Goal: Register for event/course

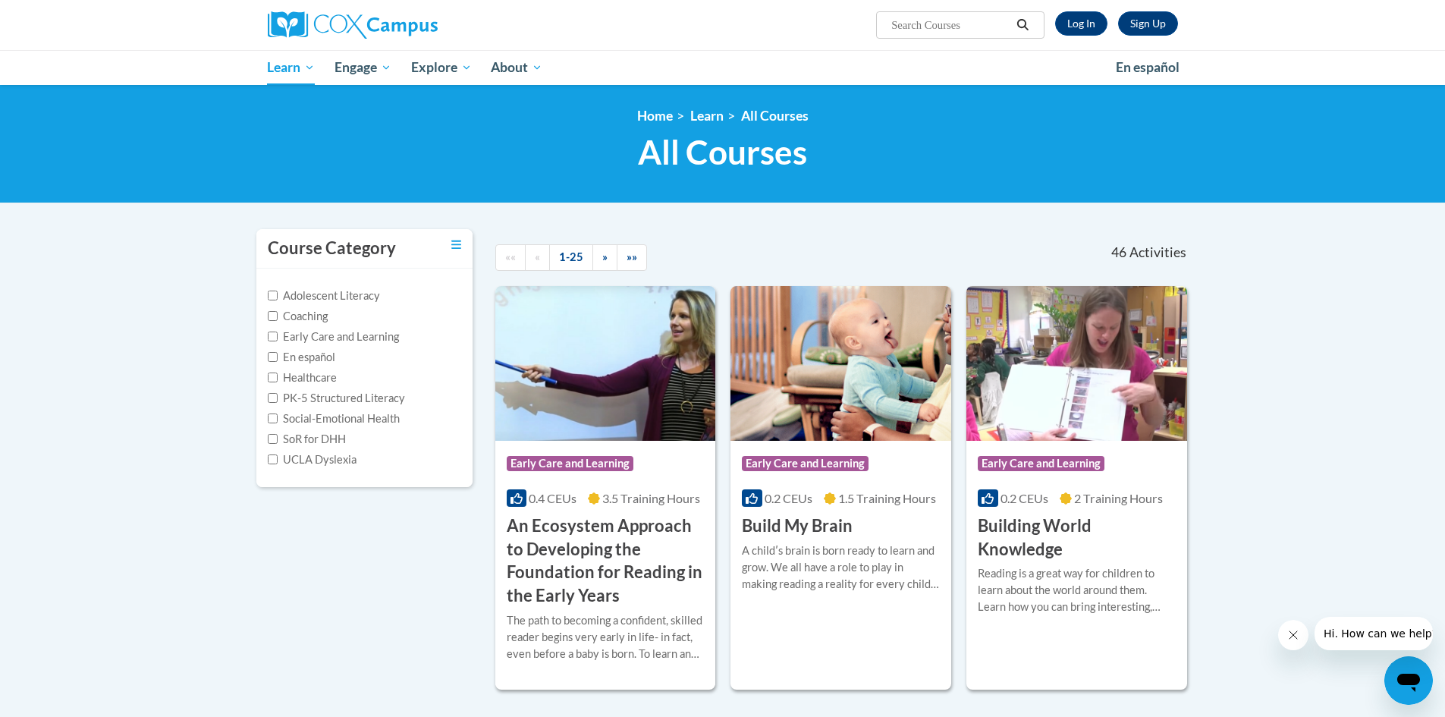
click at [278, 338] on label "Early Care and Learning" at bounding box center [333, 336] width 131 height 17
click at [278, 338] on input "Early Care and Learning" at bounding box center [273, 336] width 10 height 10
checkbox input "true"
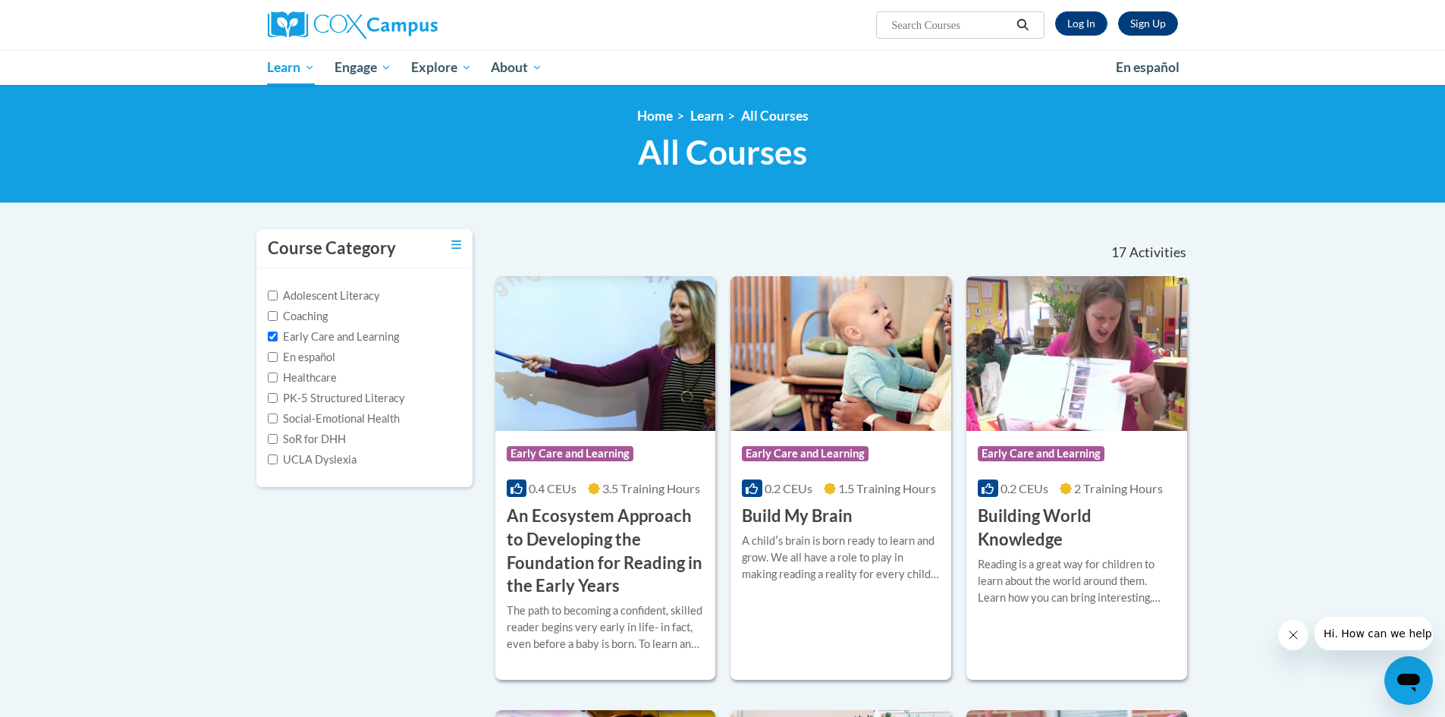
click at [922, 22] on input "Search..." at bounding box center [950, 25] width 121 height 18
paste input "Power of Language for Infants and Toddlers"
type input "Power of Language for Infants and Toddlers"
click at [1081, 23] on link "Log In" at bounding box center [1081, 23] width 52 height 24
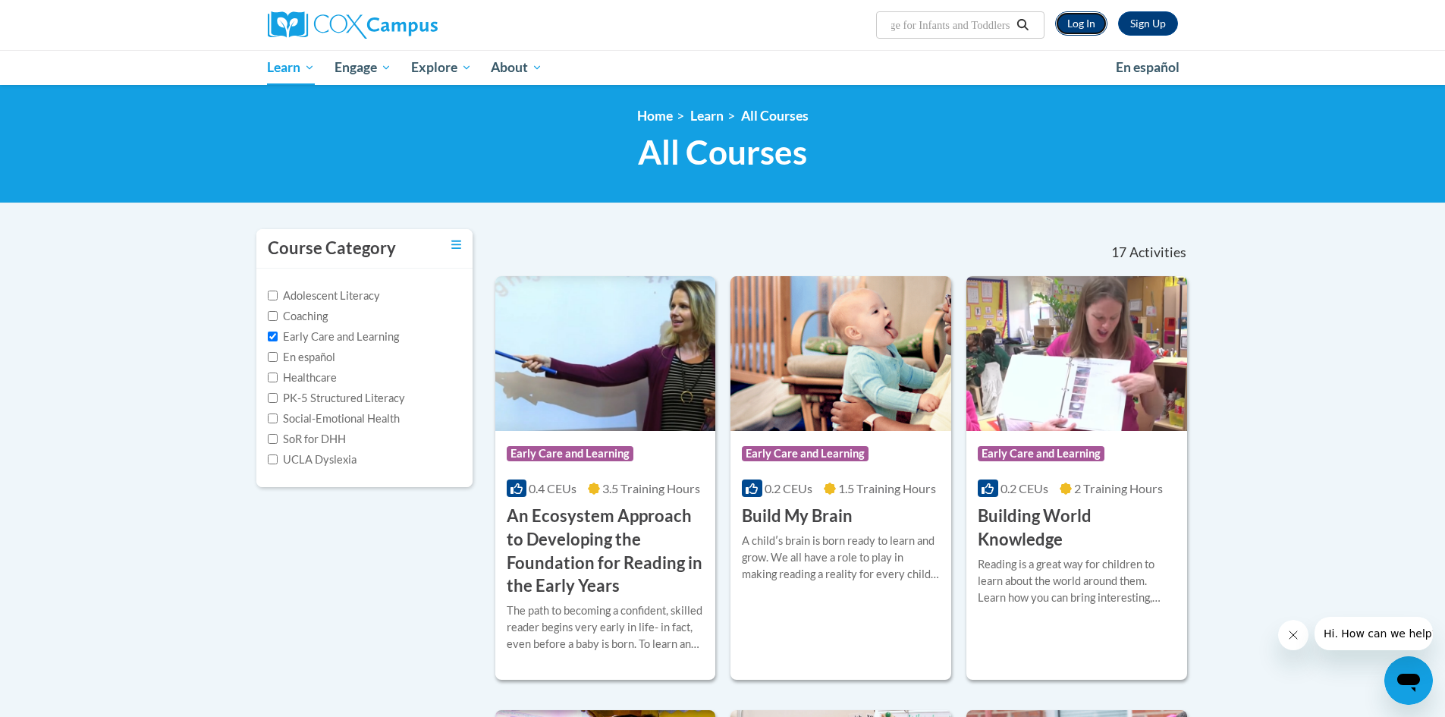
scroll to position [0, 0]
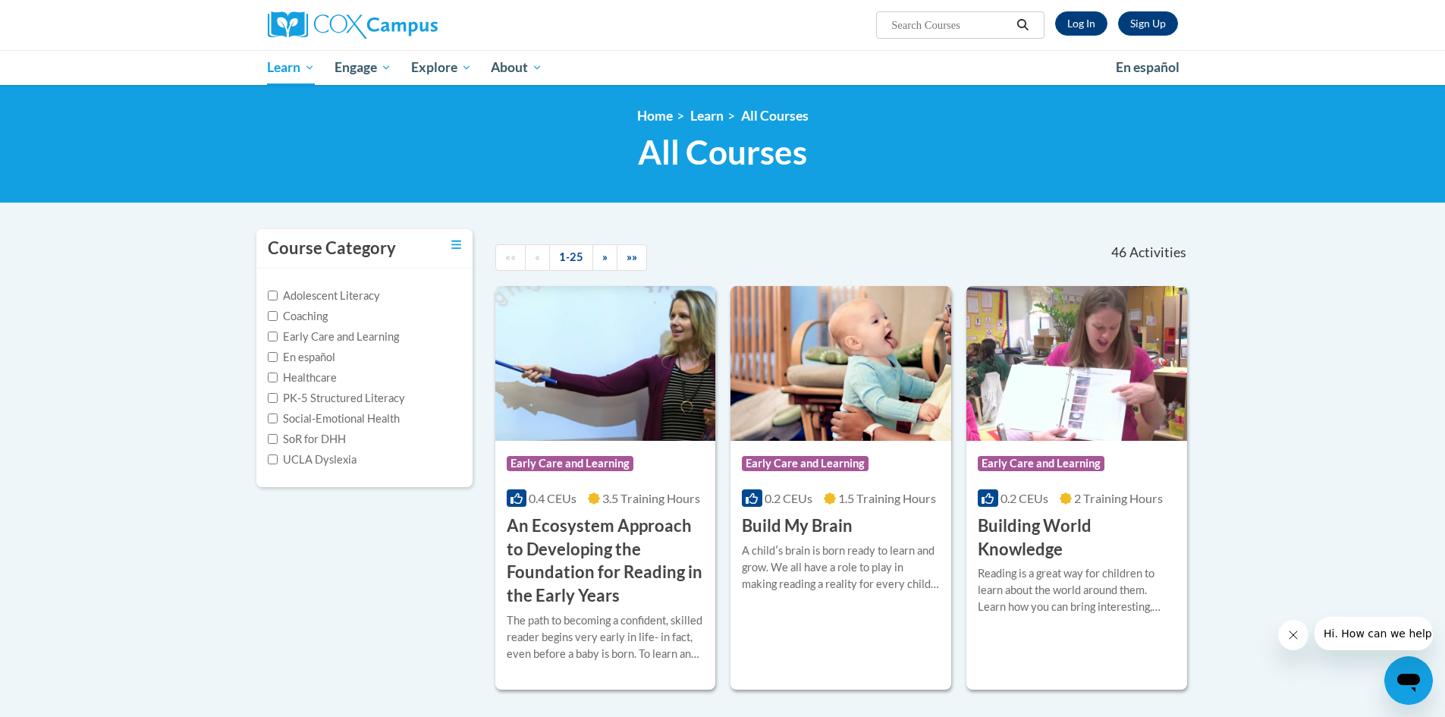
click at [932, 27] on input "Search..." at bounding box center [950, 25] width 121 height 18
click at [1079, 19] on link "Log In" at bounding box center [1081, 23] width 52 height 24
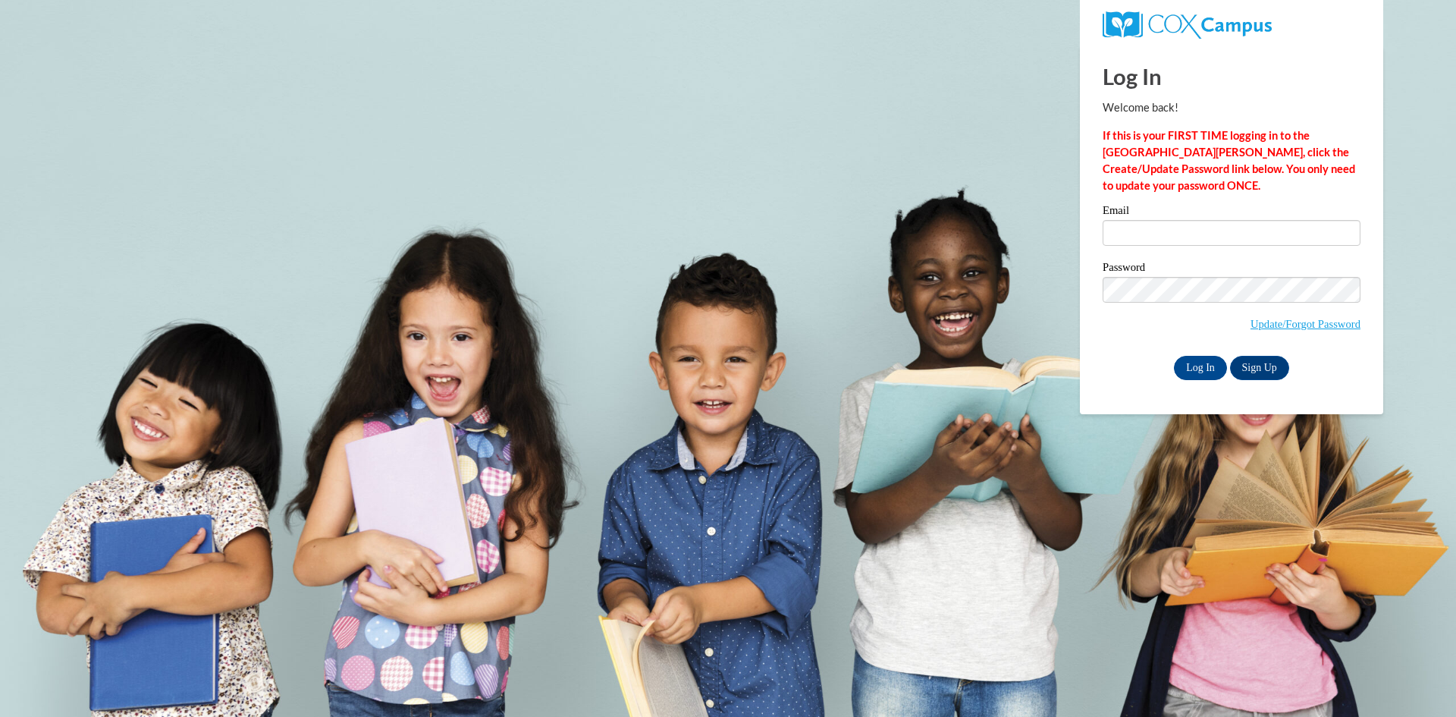
click at [1148, 219] on label "Email" at bounding box center [1232, 212] width 258 height 15
click at [1148, 220] on input "Email" at bounding box center [1232, 233] width 258 height 26
click at [1148, 224] on input "Email" at bounding box center [1232, 233] width 258 height 26
type input "ellenludwick8@gmail.com"
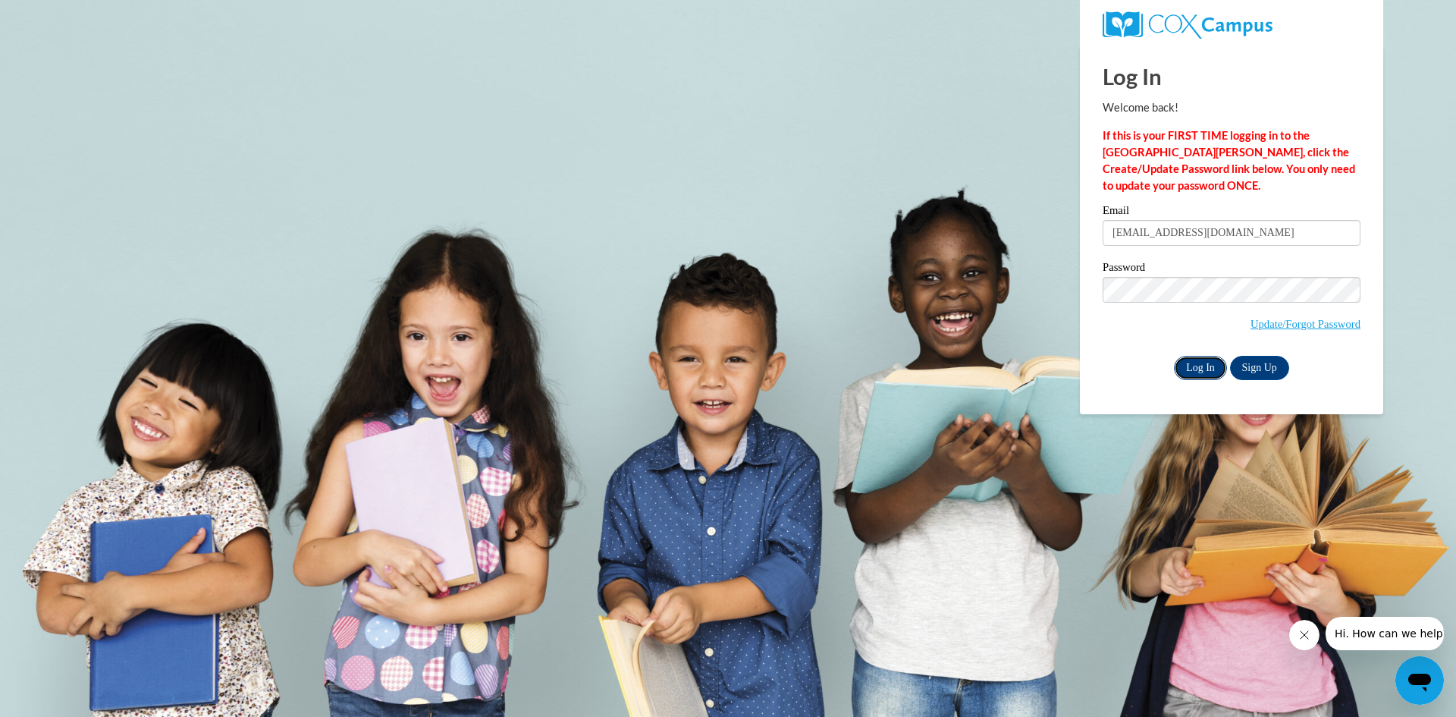
click at [1214, 374] on input "Log In" at bounding box center [1200, 368] width 53 height 24
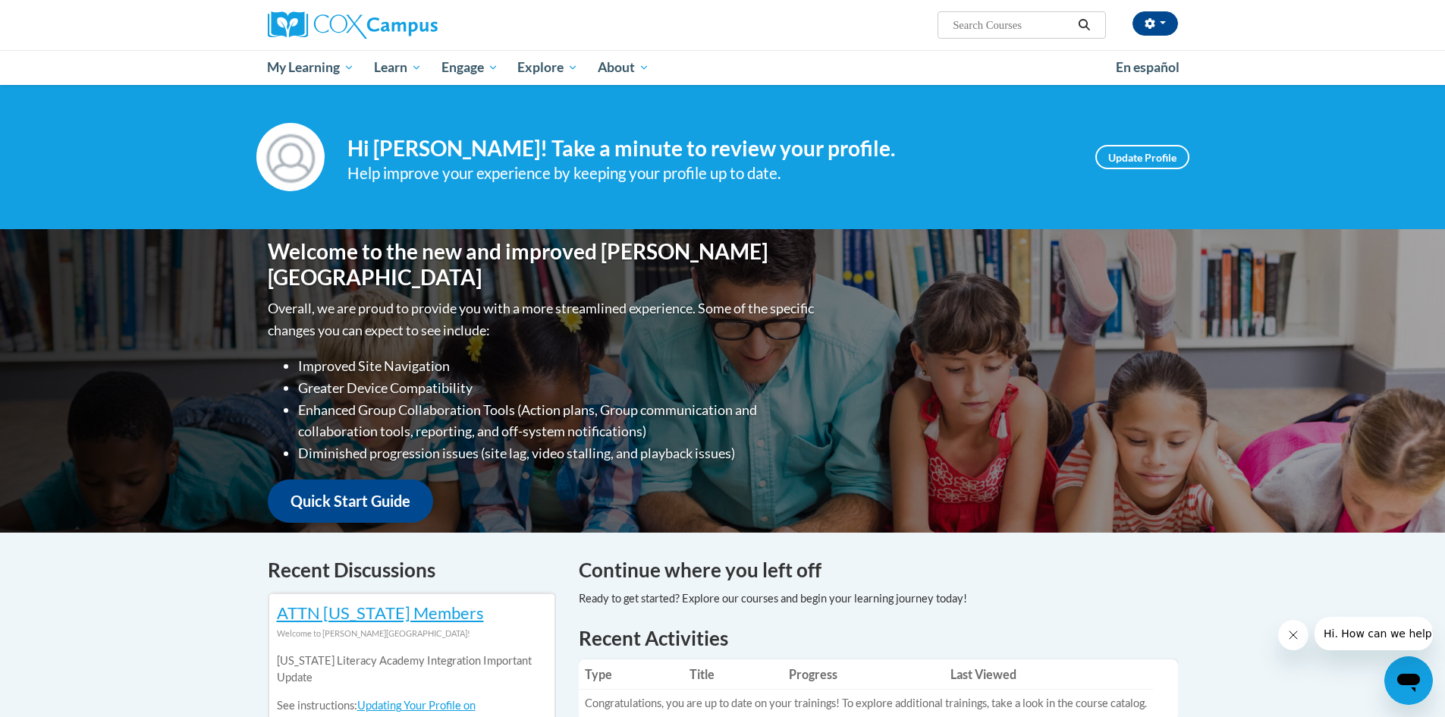
click at [983, 21] on input "Search..." at bounding box center [1011, 25] width 121 height 18
paste input "Power of Language for Infants and Toddlers"
type input "Power of Language for Infants and Toddlers"
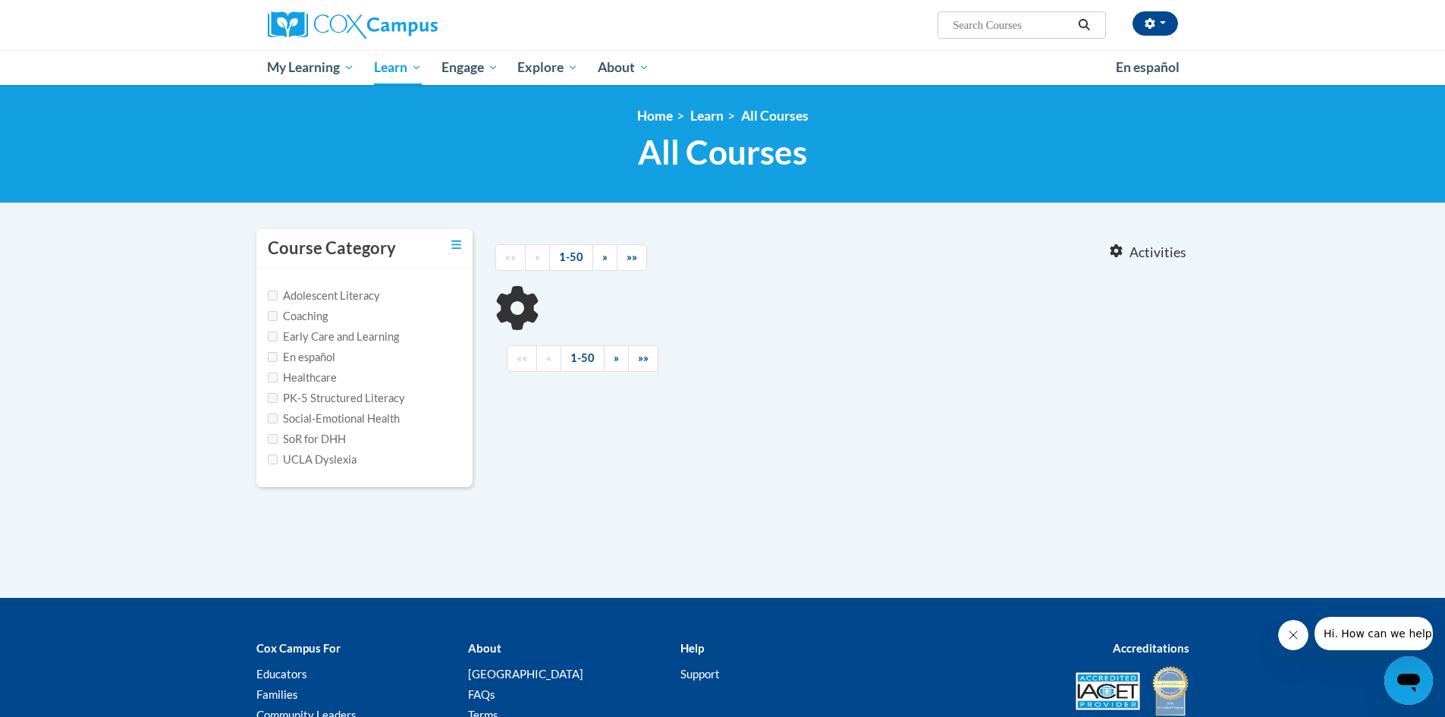
type input "Power of Language for Infants and Toddlers"
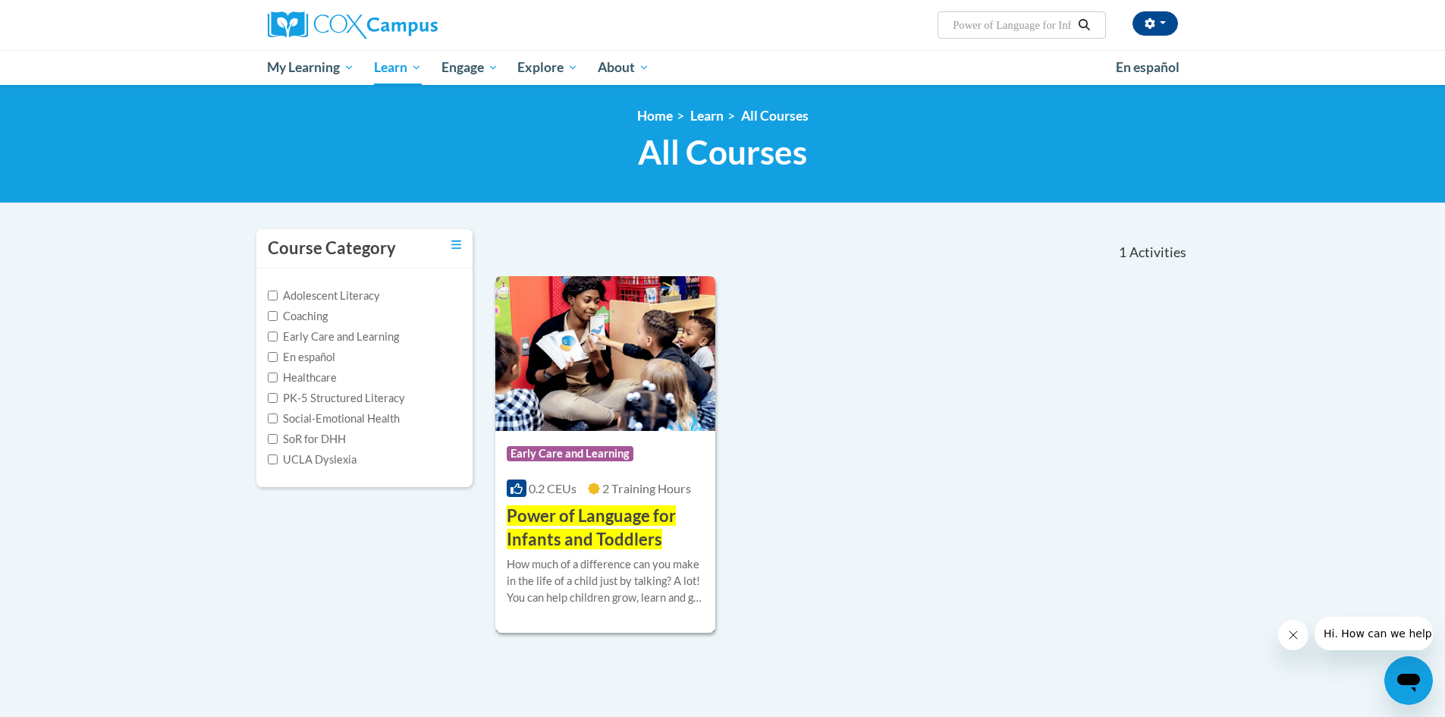
click at [588, 520] on span "Power of Language for Infants and Toddlers" at bounding box center [591, 527] width 169 height 44
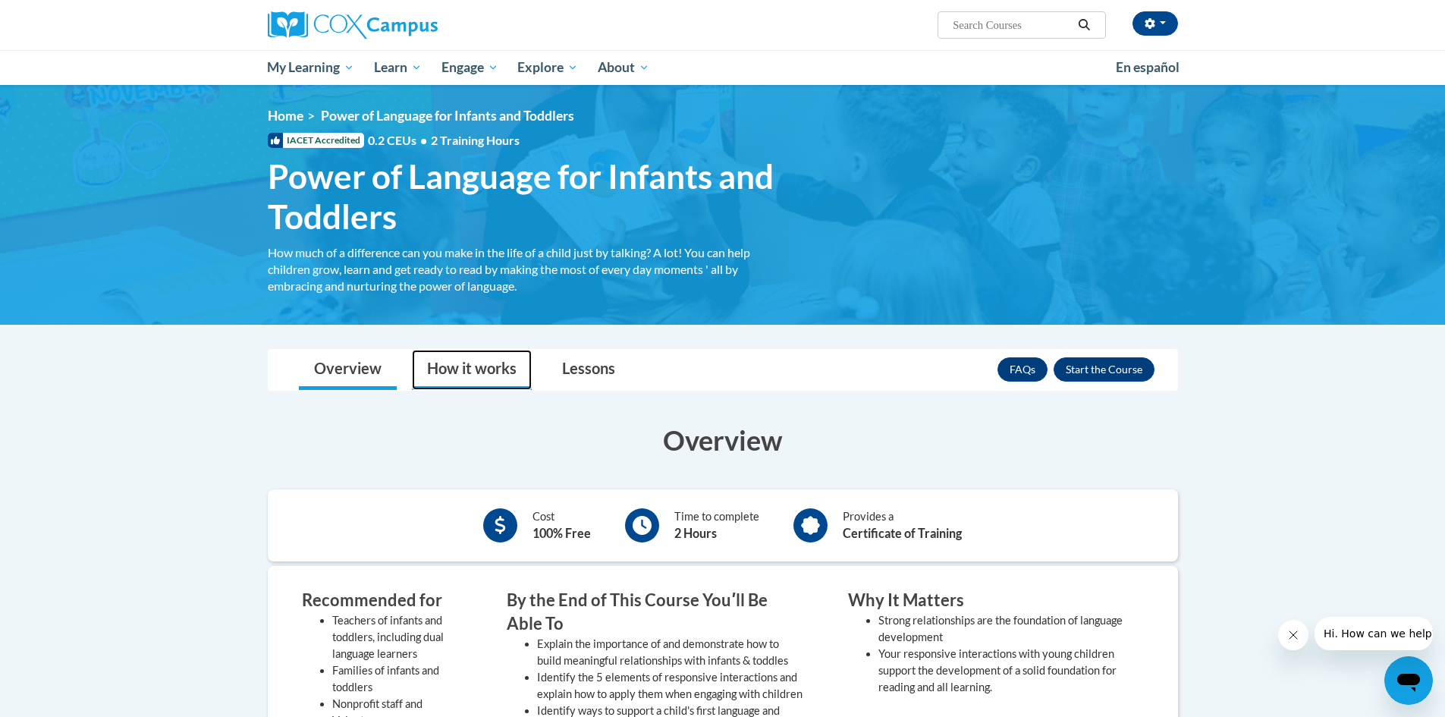
click at [452, 370] on link "How it works" at bounding box center [472, 370] width 120 height 40
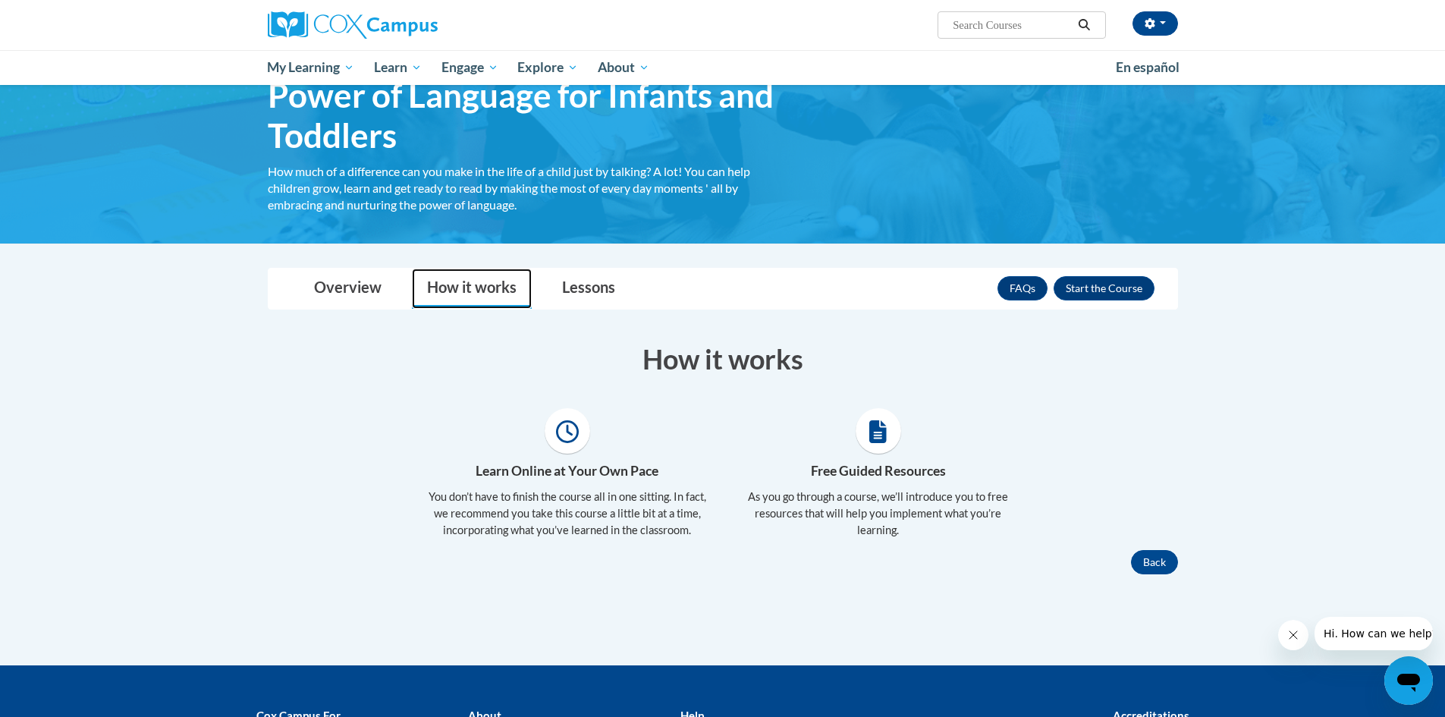
scroll to position [76, 0]
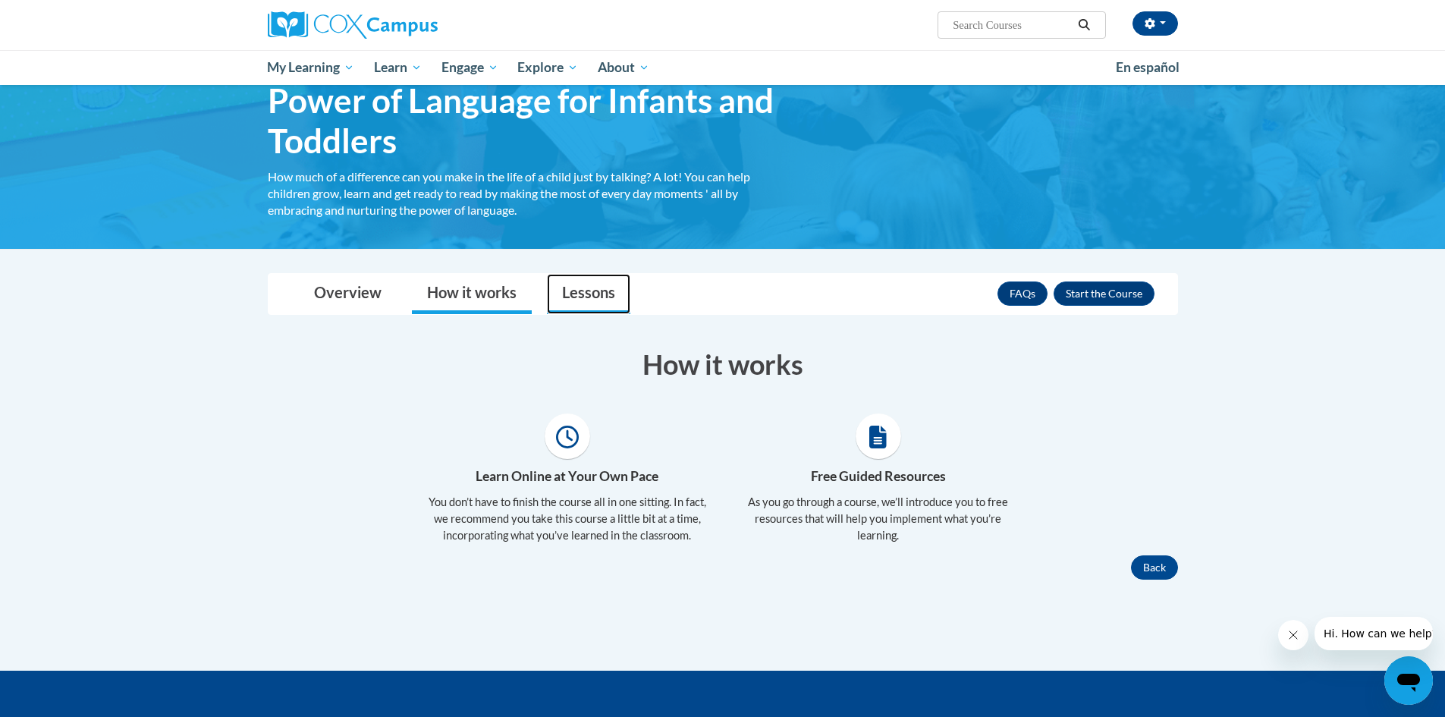
click at [627, 301] on link "Lessons" at bounding box center [588, 294] width 83 height 40
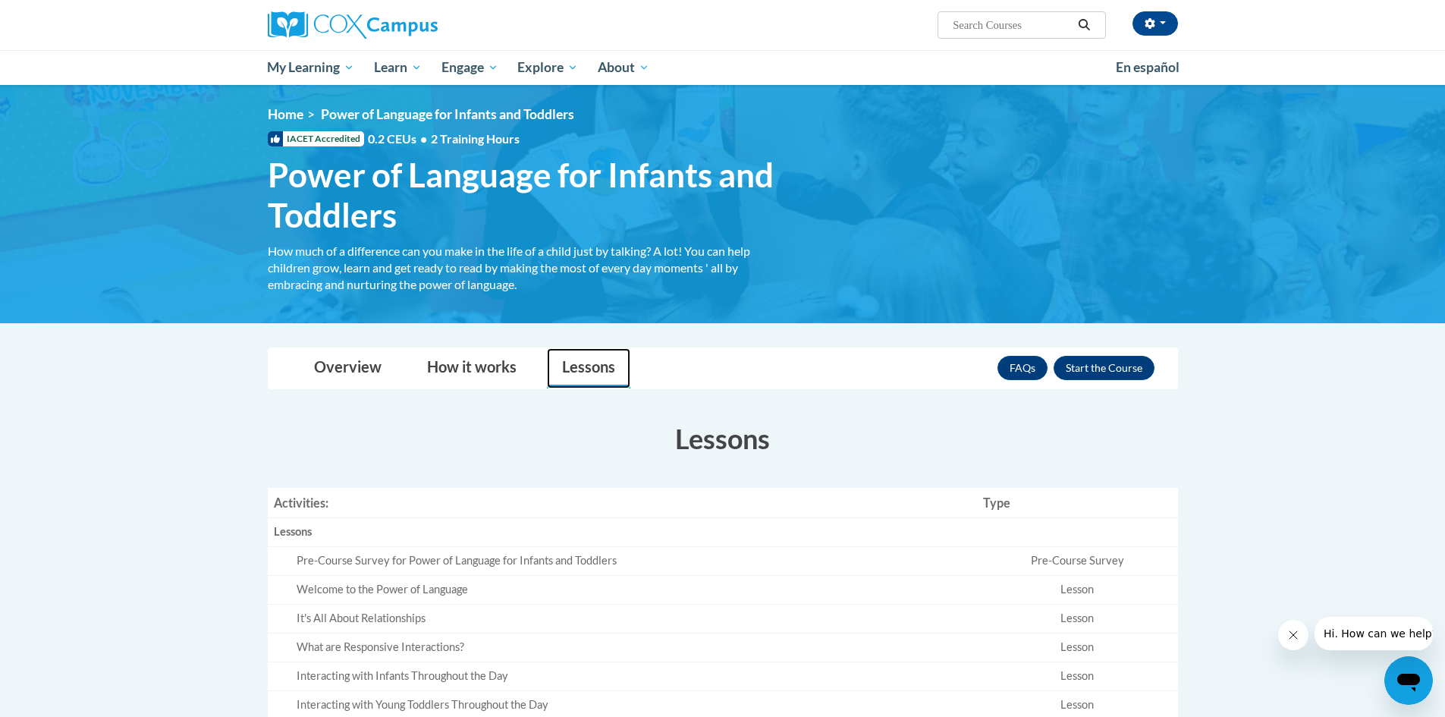
scroll to position [0, 0]
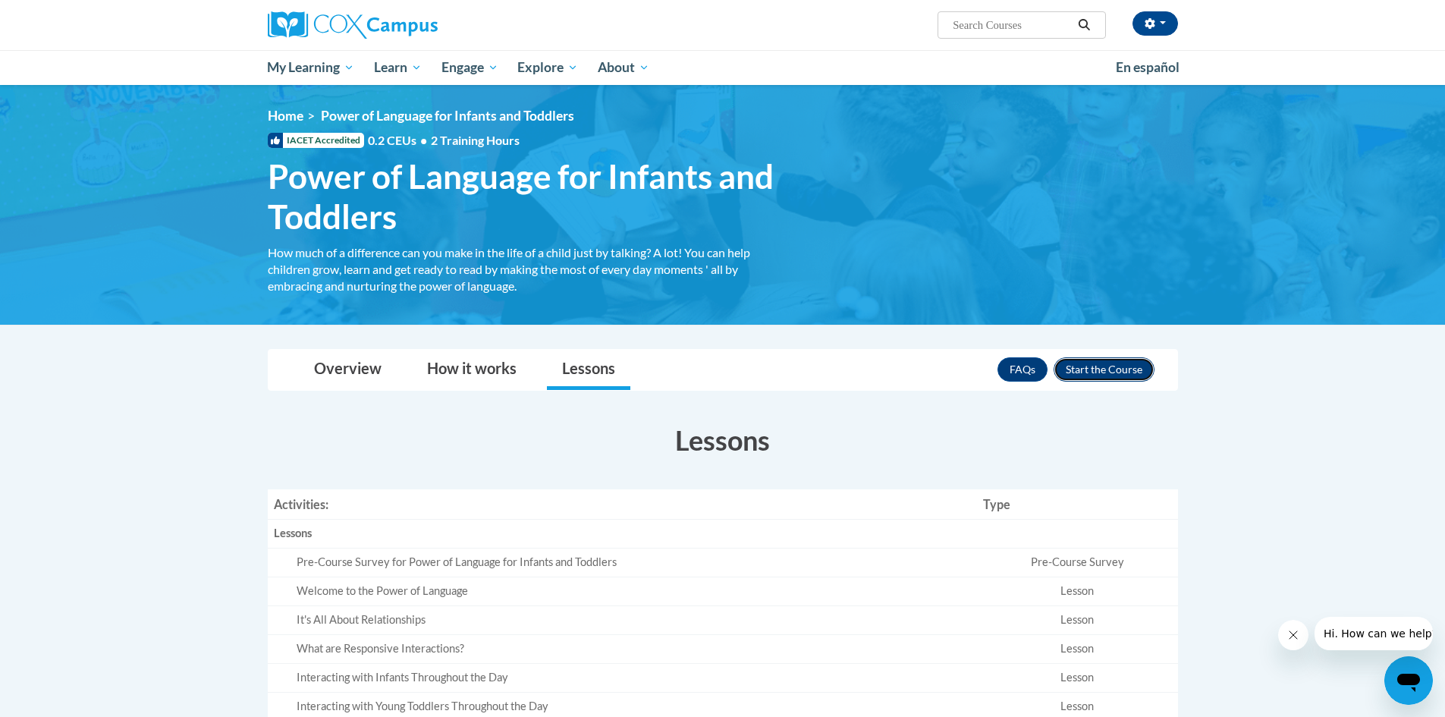
click at [1075, 373] on button "Enroll" at bounding box center [1104, 369] width 101 height 24
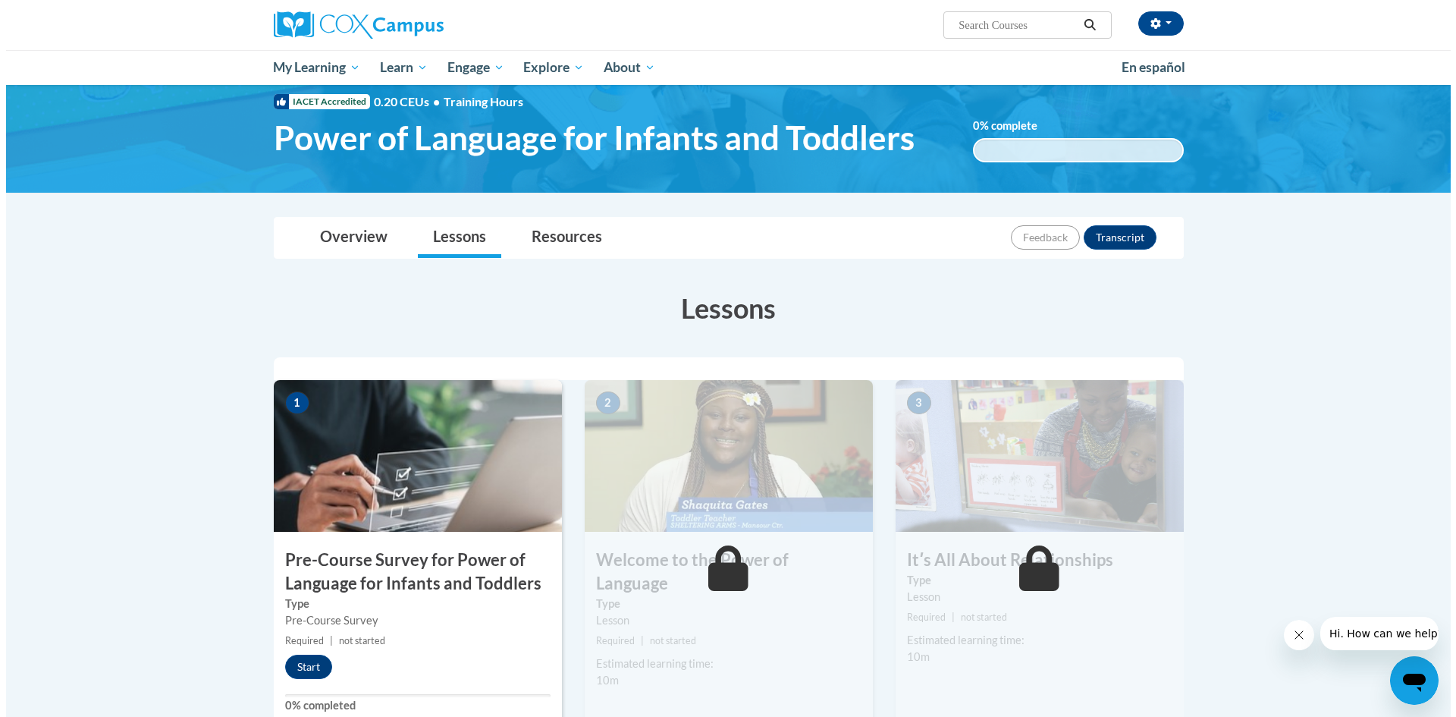
scroll to position [76, 0]
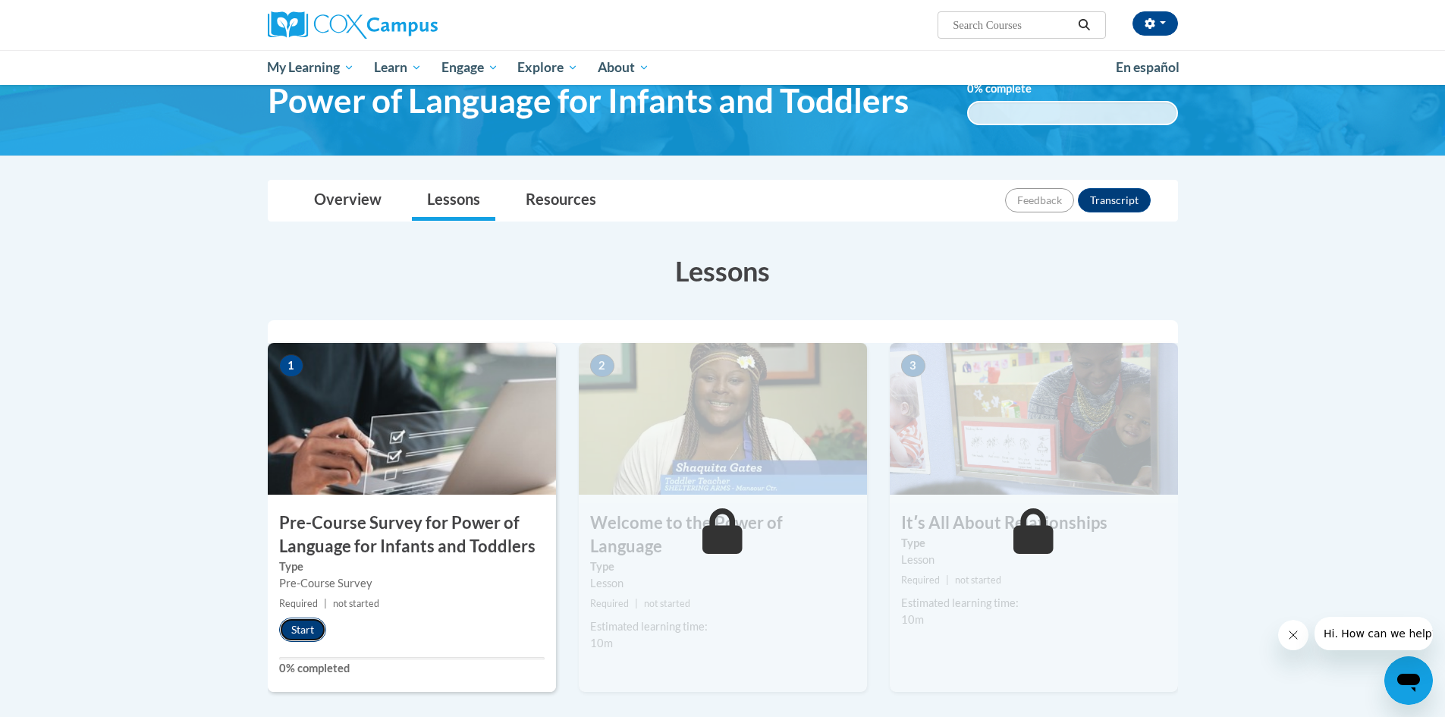
click at [303, 632] on button "Start" at bounding box center [302, 629] width 47 height 24
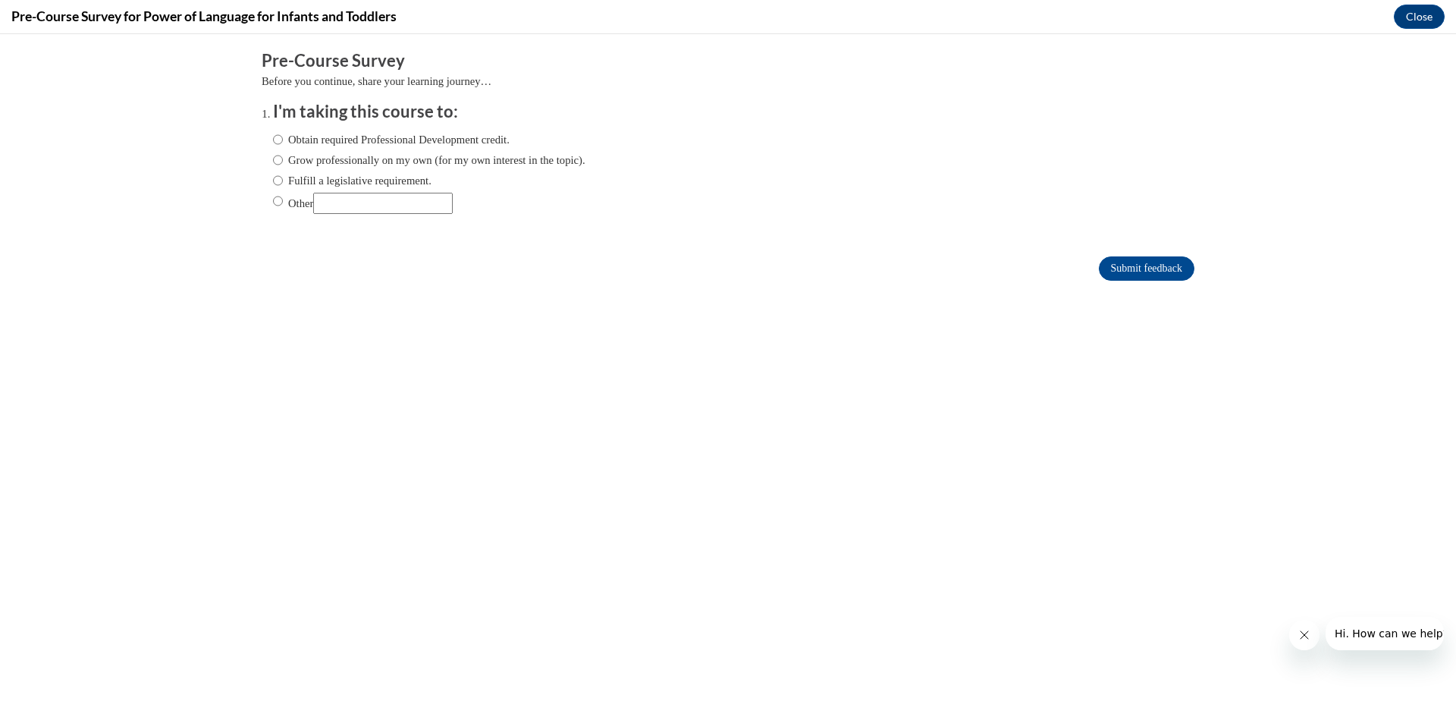
scroll to position [0, 0]
click at [273, 137] on input "Obtain required Professional Development credit." at bounding box center [278, 139] width 10 height 17
radio input "true"
click at [1111, 272] on input "Submit feedback" at bounding box center [1147, 268] width 96 height 24
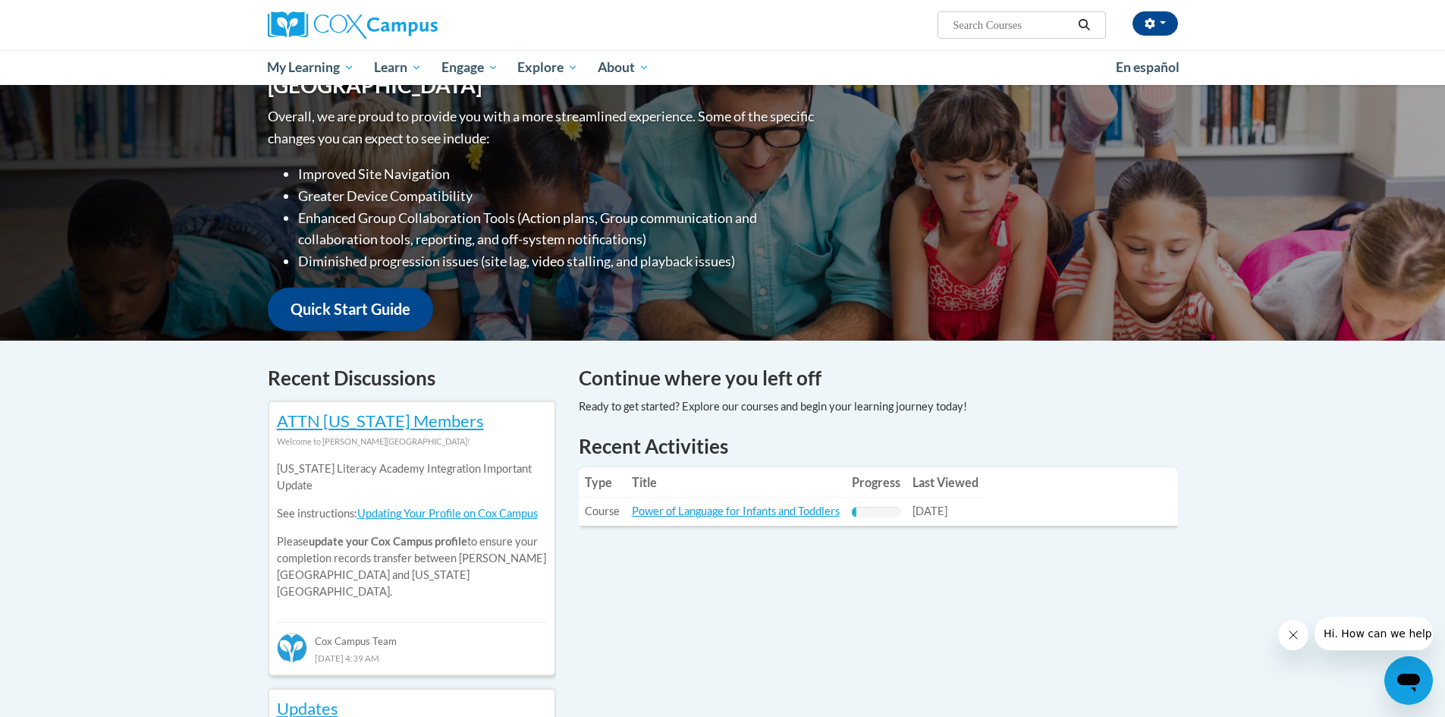
scroll to position [228, 0]
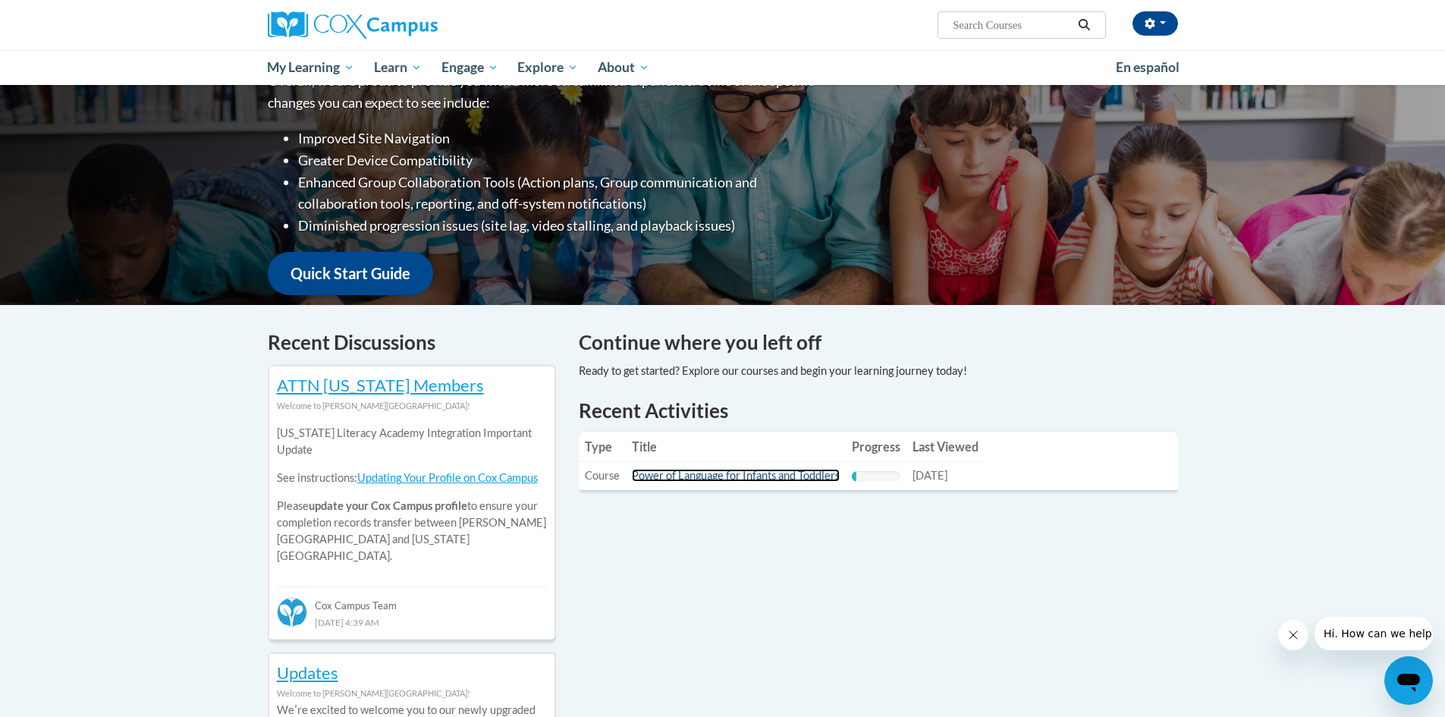
click at [818, 476] on link "Power of Language for Infants and Toddlers" at bounding box center [736, 475] width 208 height 13
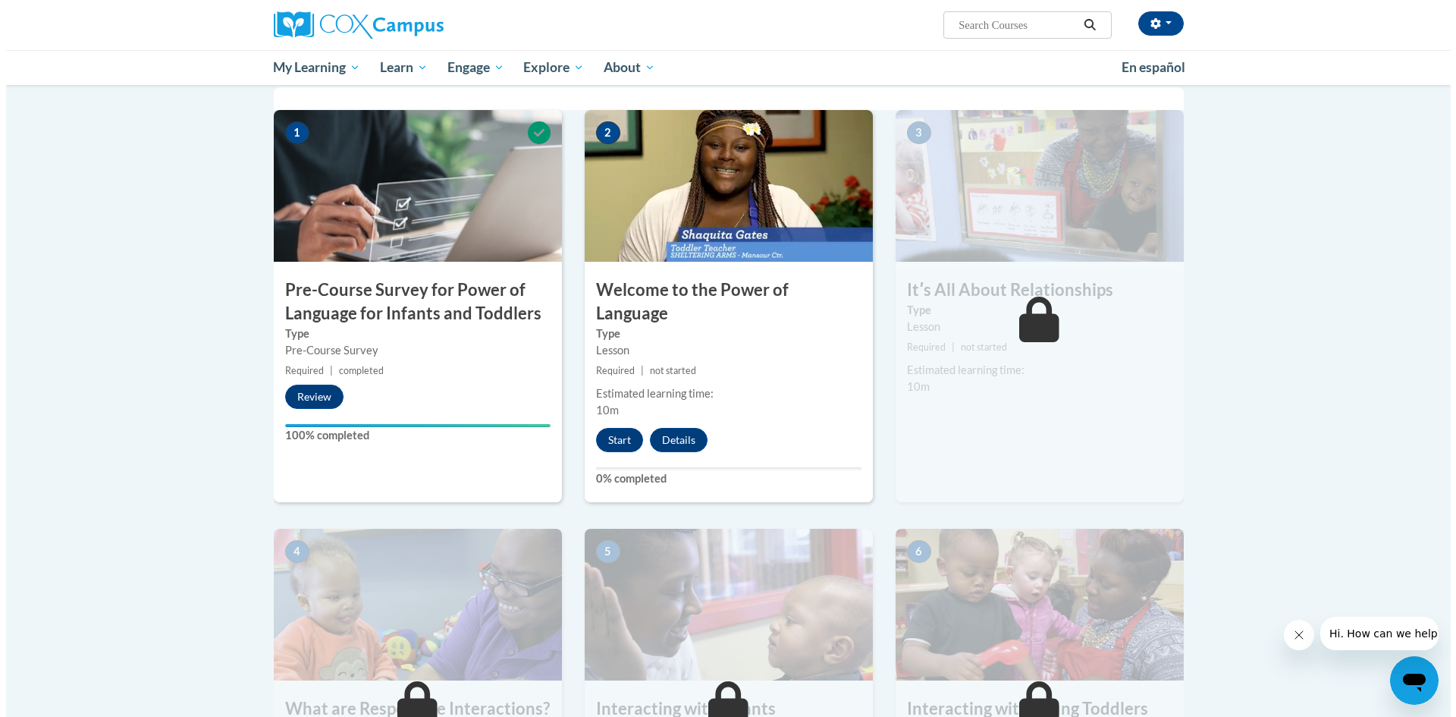
scroll to position [303, 0]
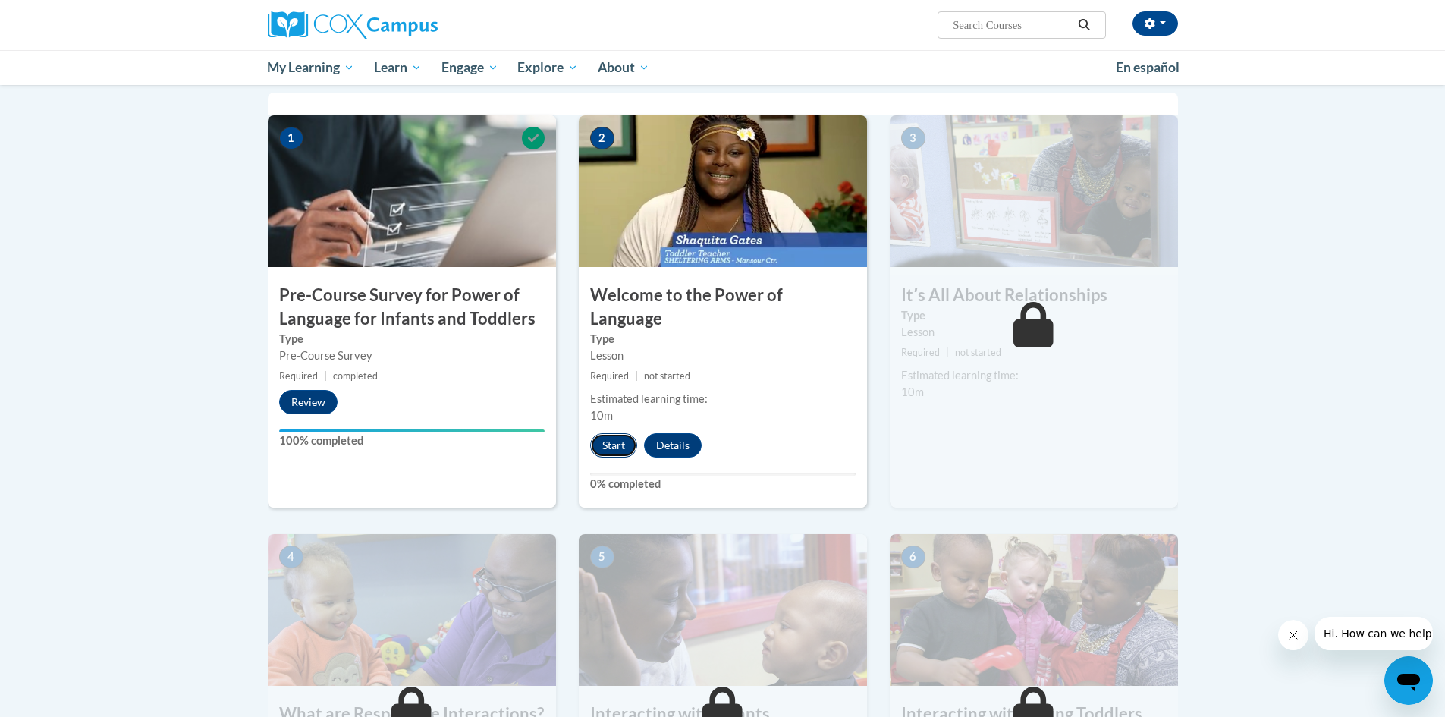
click at [611, 433] on button "Start" at bounding box center [613, 445] width 47 height 24
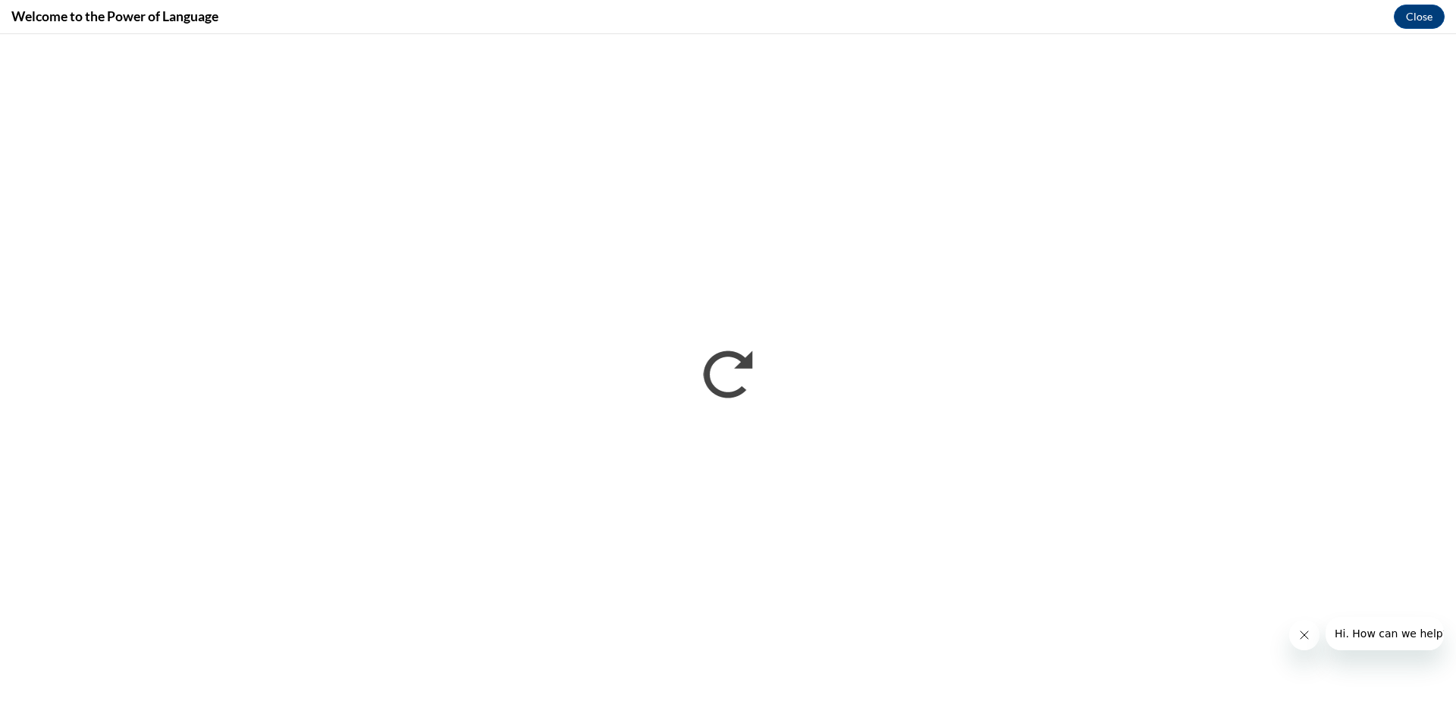
scroll to position [0, 0]
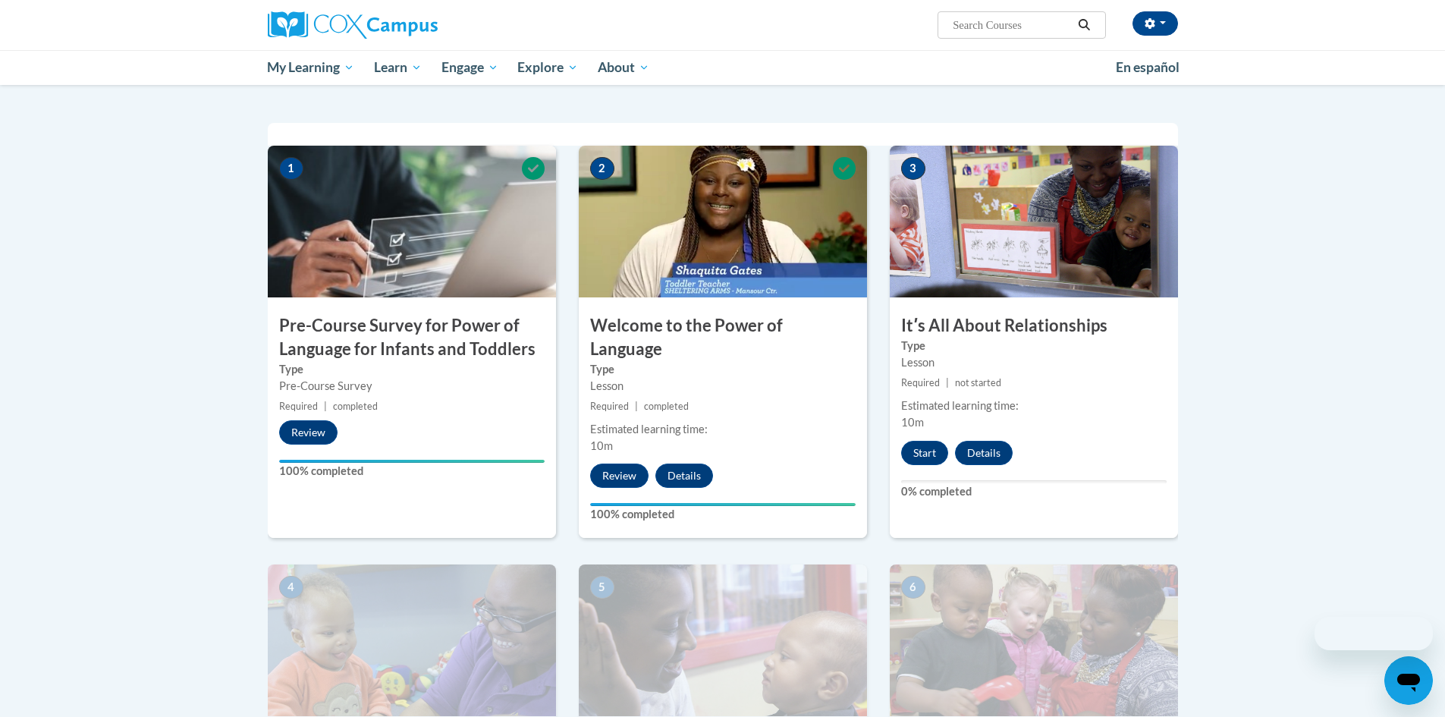
scroll to position [303, 0]
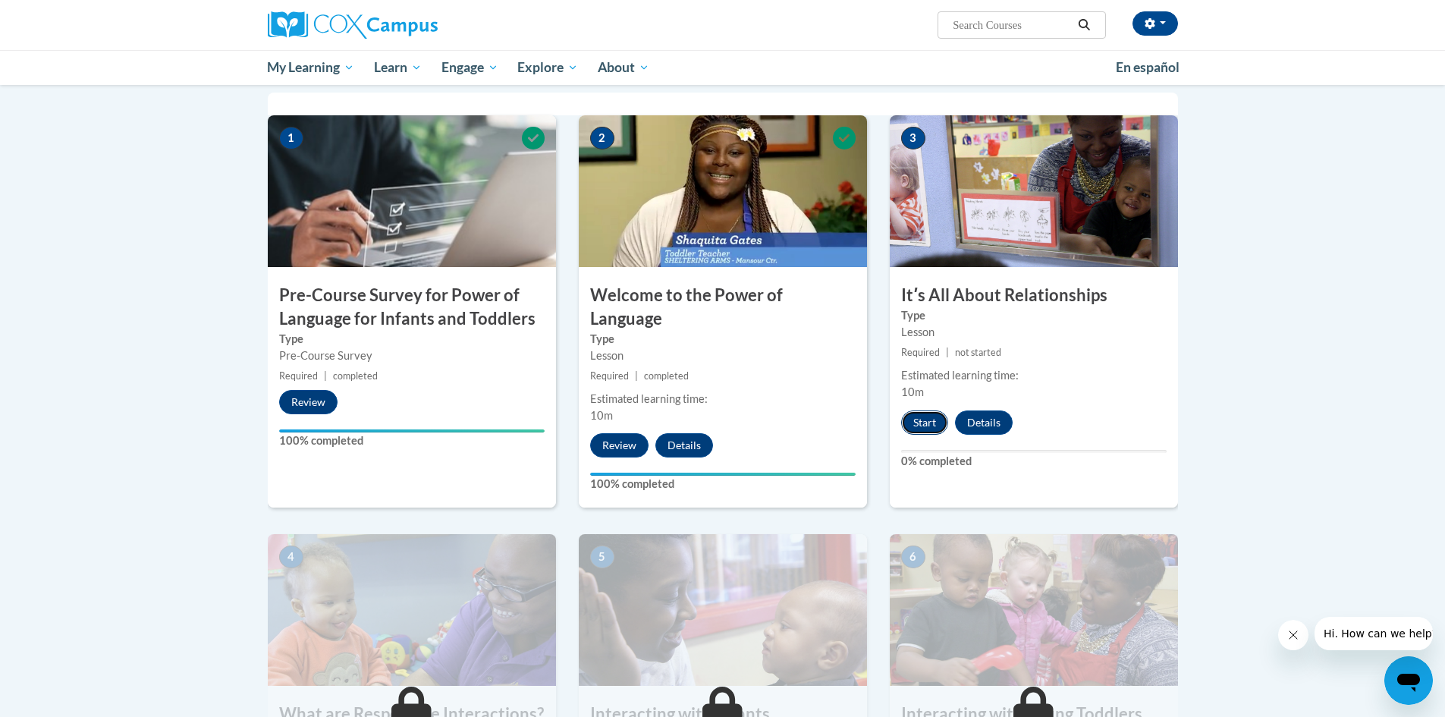
click at [916, 423] on button "Start" at bounding box center [924, 422] width 47 height 24
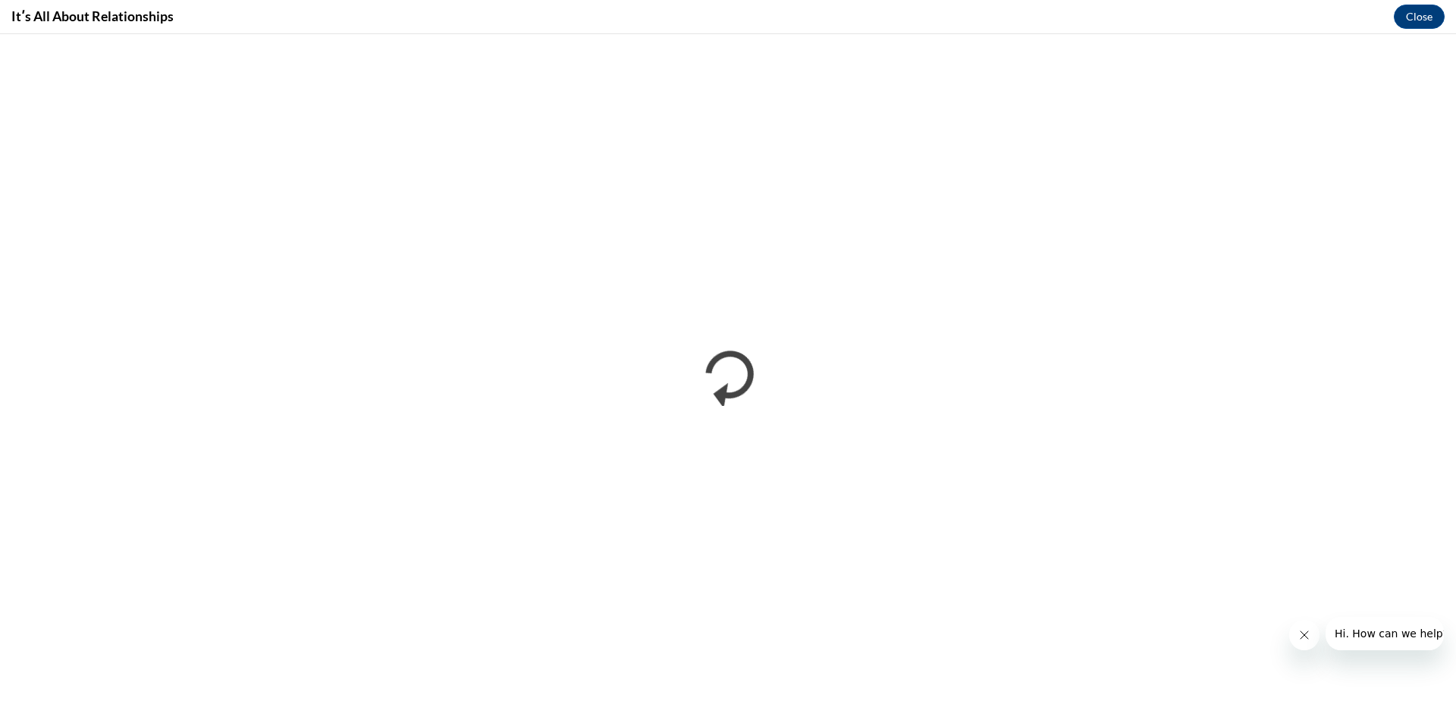
scroll to position [0, 0]
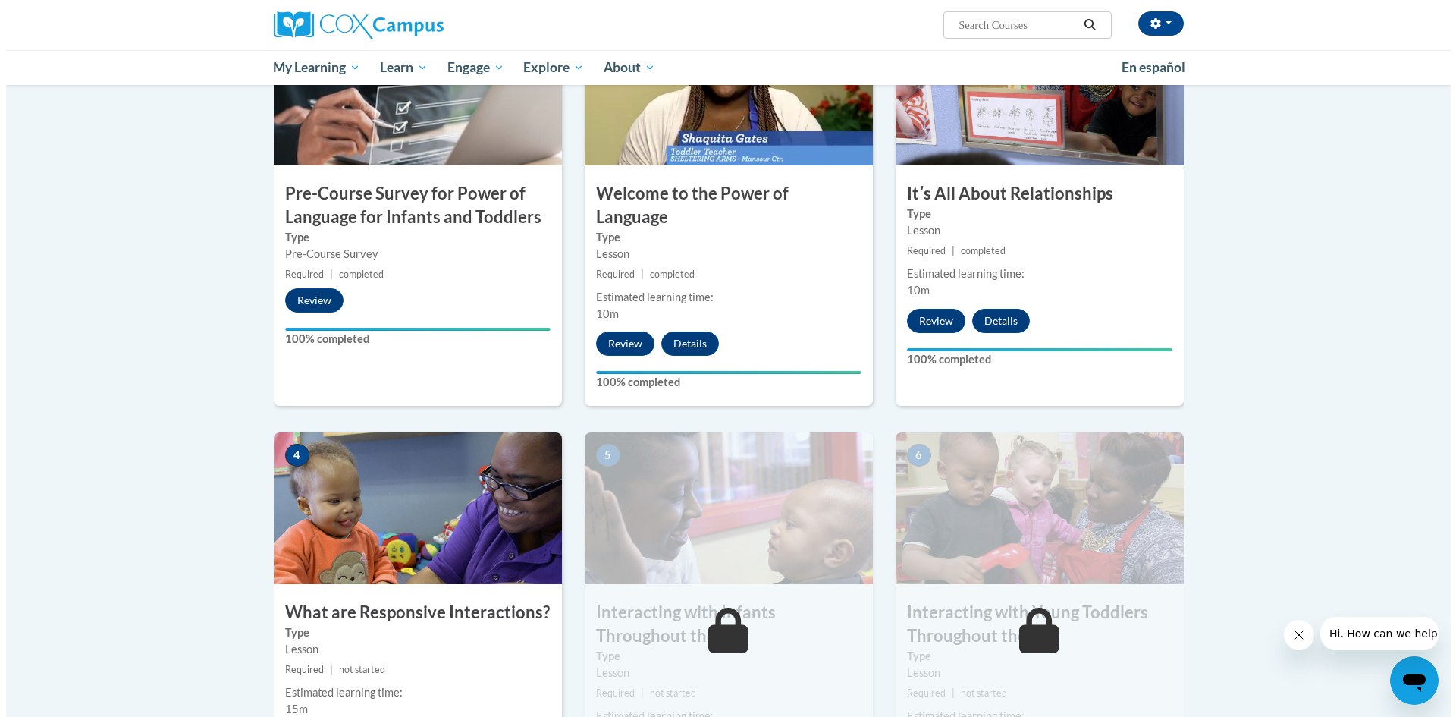
scroll to position [557, 0]
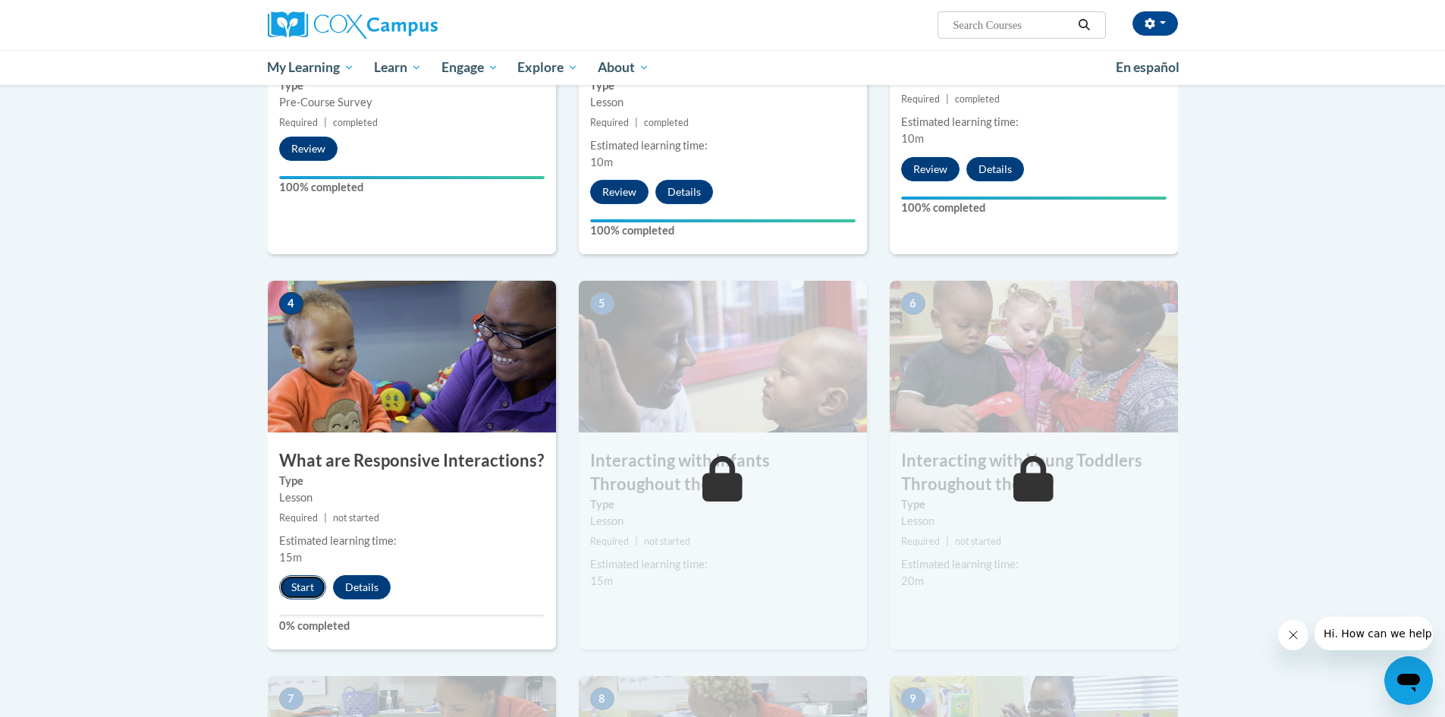
click at [297, 575] on button "Start" at bounding box center [302, 587] width 47 height 24
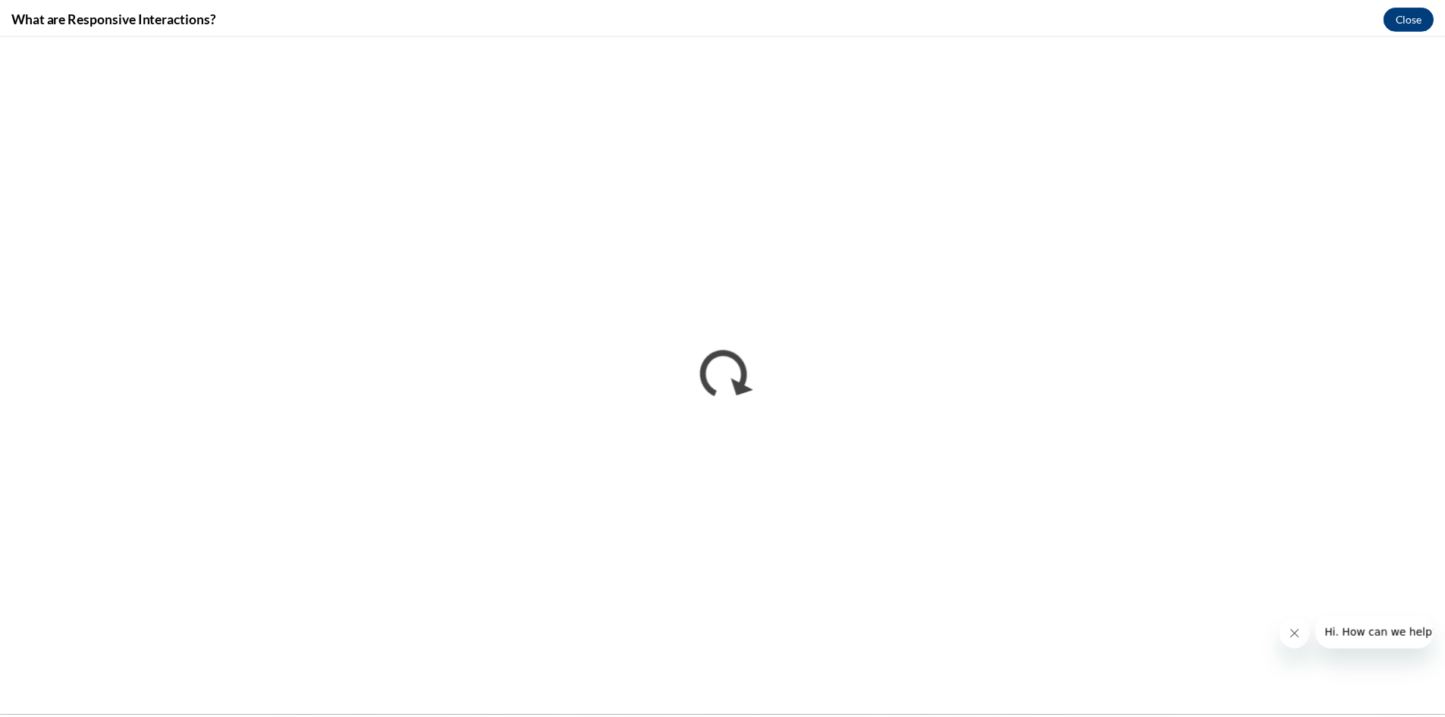
scroll to position [0, 0]
